Goal: Navigation & Orientation: Go to known website

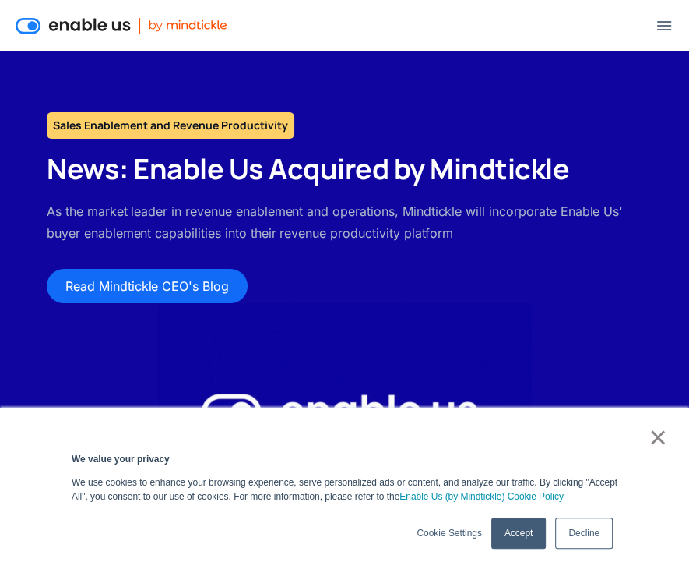
click at [664, 30] on img at bounding box center [664, 25] width 19 height 19
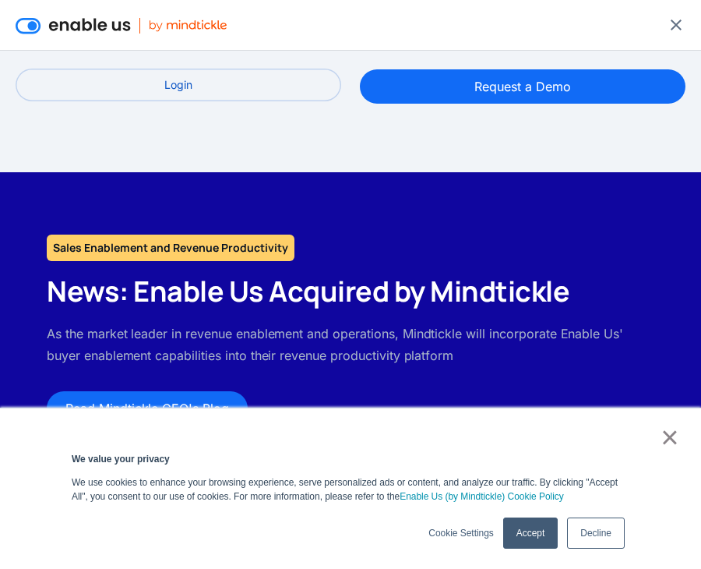
click at [205, 86] on link "Login" at bounding box center [179, 85] width 326 height 33
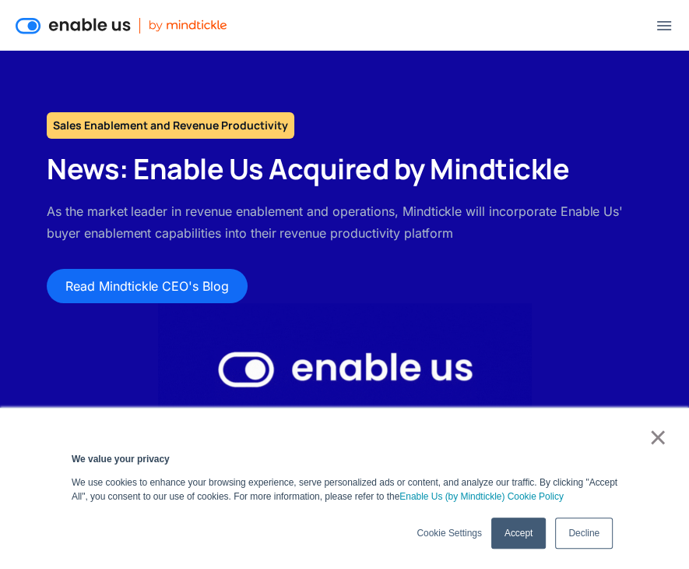
click at [655, 17] on img at bounding box center [664, 25] width 19 height 19
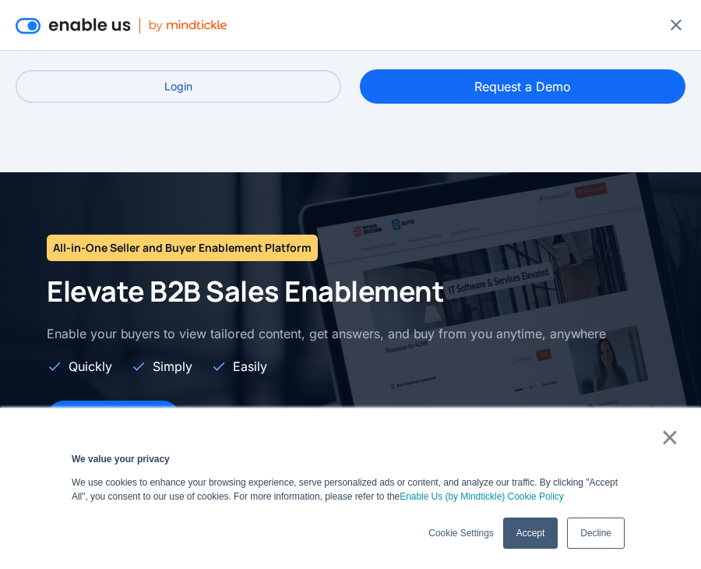
click at [544, 19] on div at bounding box center [351, 25] width 670 height 50
click at [205, 85] on link "Login" at bounding box center [179, 85] width 326 height 33
